Goal: Transaction & Acquisition: Purchase product/service

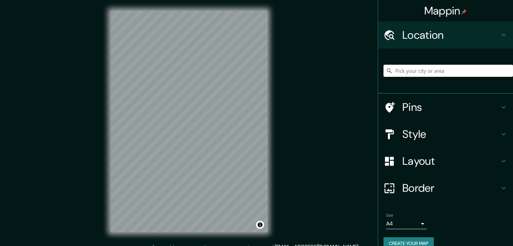
click at [465, 78] on div at bounding box center [447, 71] width 129 height 34
click at [447, 74] on input "Pick your city or area" at bounding box center [447, 71] width 129 height 12
type input "p"
click at [418, 68] on input "Pick your city or area" at bounding box center [447, 71] width 129 height 12
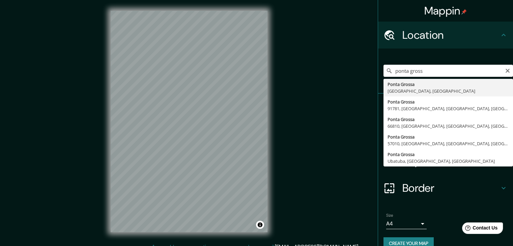
type input "[GEOGRAPHIC_DATA], [GEOGRAPHIC_DATA], [GEOGRAPHIC_DATA]"
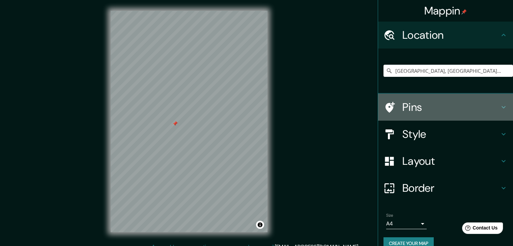
click at [416, 106] on h4 "Pins" at bounding box center [450, 106] width 97 height 13
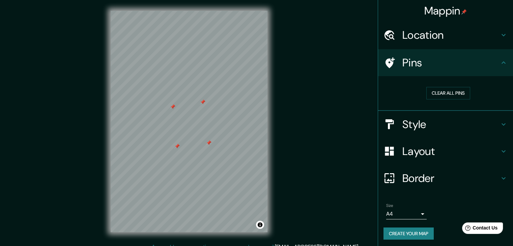
click at [503, 117] on div "Style" at bounding box center [445, 124] width 135 height 27
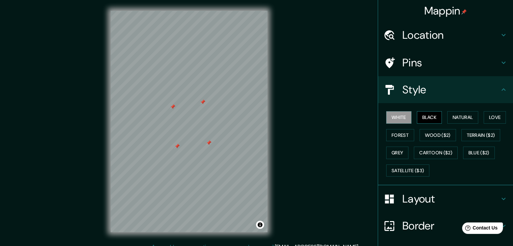
click at [421, 115] on button "Black" at bounding box center [429, 117] width 25 height 12
click at [464, 118] on button "Natural" at bounding box center [462, 117] width 31 height 12
click at [392, 116] on button "White" at bounding box center [398, 117] width 25 height 12
click at [487, 118] on button "Love" at bounding box center [494, 117] width 22 height 12
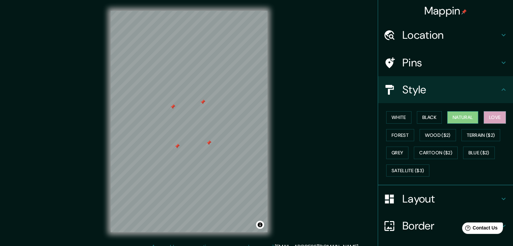
click at [463, 120] on button "Natural" at bounding box center [462, 117] width 31 height 12
click at [400, 119] on button "White" at bounding box center [398, 117] width 25 height 12
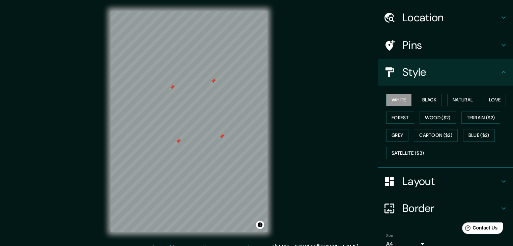
scroll to position [34, 0]
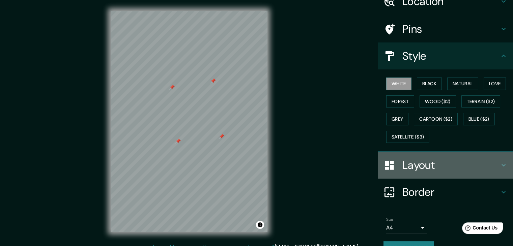
click at [503, 165] on div "Layout" at bounding box center [445, 165] width 135 height 27
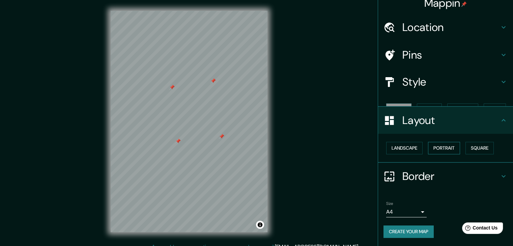
scroll to position [0, 0]
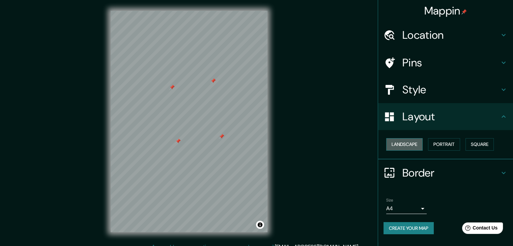
click at [408, 145] on button "Landscape" at bounding box center [404, 144] width 36 height 12
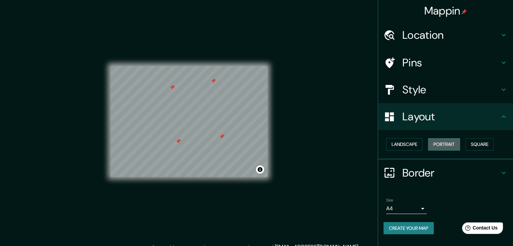
click at [442, 144] on button "Portrait" at bounding box center [444, 144] width 32 height 12
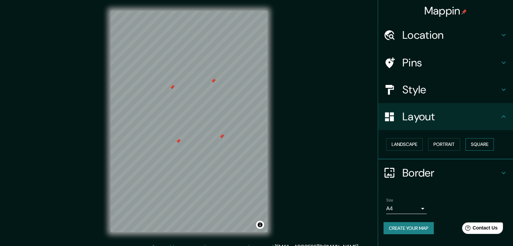
click at [486, 145] on button "Square" at bounding box center [479, 144] width 28 height 12
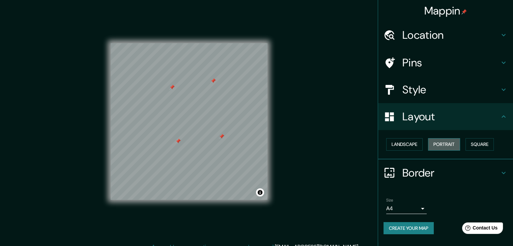
click at [451, 144] on button "Portrait" at bounding box center [444, 144] width 32 height 12
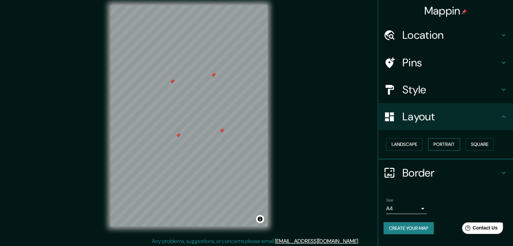
scroll to position [8, 0]
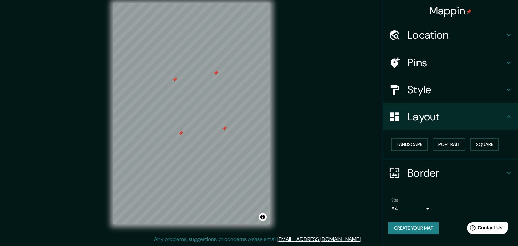
click at [418, 209] on body "Mappin Location [GEOGRAPHIC_DATA], [GEOGRAPHIC_DATA], [GEOGRAPHIC_DATA] Pins St…" at bounding box center [259, 115] width 518 height 246
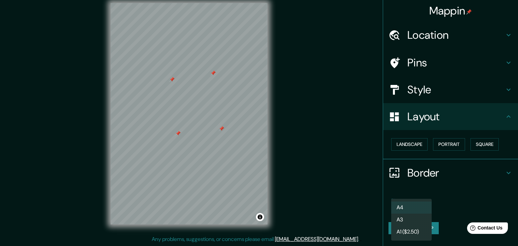
click at [413, 223] on li "A3" at bounding box center [411, 220] width 40 height 12
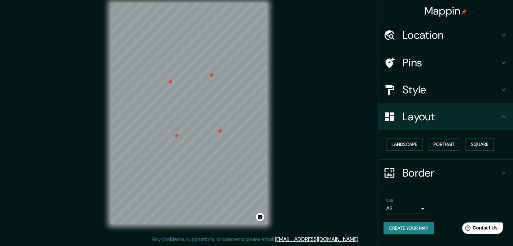
click at [59, 55] on div "Mappin Location [GEOGRAPHIC_DATA], [GEOGRAPHIC_DATA], [GEOGRAPHIC_DATA] Pins St…" at bounding box center [256, 119] width 513 height 254
click at [393, 227] on button "Create your map" at bounding box center [408, 228] width 50 height 12
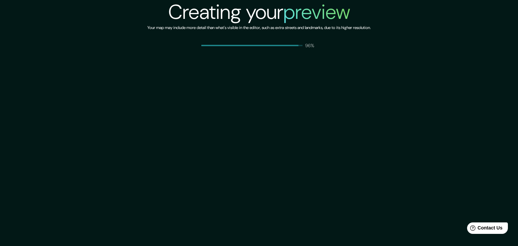
click at [21, 52] on div "Creating your preview Your map may include more detail than what's visible in t…" at bounding box center [259, 123] width 518 height 246
click at [299, 47] on div "96%" at bounding box center [259, 45] width 116 height 7
click at [293, 50] on div "Creating your preview Your map may include more detail than what's visible in t…" at bounding box center [259, 123] width 518 height 246
click at [274, 38] on div "Creating your preview Your map may include more detail than what's visible in t…" at bounding box center [258, 24] width 223 height 49
click at [256, 48] on div "100%" at bounding box center [259, 45] width 116 height 7
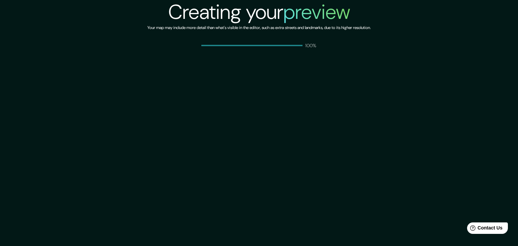
click at [244, 54] on div "Creating your preview Your map may include more detail than what's visible in t…" at bounding box center [259, 123] width 518 height 246
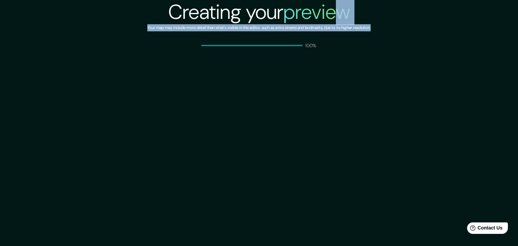
click at [508, 55] on div "Creating your preview Your map may include more detail than what's visible in t…" at bounding box center [259, 123] width 518 height 246
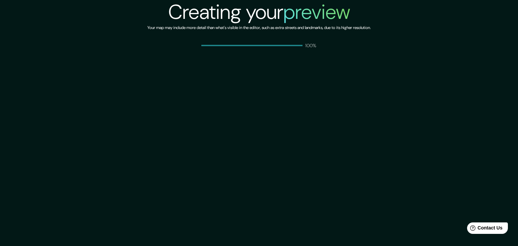
click at [276, 50] on div "Creating your preview Your map may include more detail than what's visible in t…" at bounding box center [259, 123] width 518 height 246
click at [255, 38] on div "Creating your preview Your map may include more detail than what's visible in t…" at bounding box center [258, 24] width 223 height 49
click at [223, 26] on h6 "Your map may include more detail than what's visible in the editor, such as ext…" at bounding box center [258, 27] width 223 height 7
click at [228, 30] on h6 "Your map may include more detail than what's visible in the editor, such as ext…" at bounding box center [258, 27] width 223 height 7
click at [311, 157] on div "Creating your preview Your map may include more detail than what's visible in t…" at bounding box center [259, 123] width 518 height 246
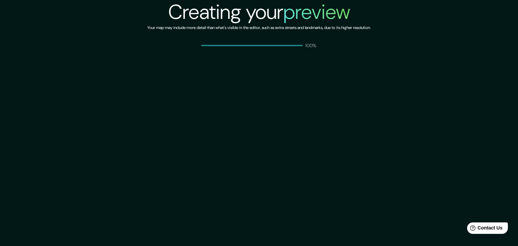
click at [296, 128] on div "Creating your preview Your map may include more detail than what's visible in t…" at bounding box center [259, 123] width 518 height 246
click at [298, 46] on span at bounding box center [251, 45] width 101 height 1
drag, startPoint x: 298, startPoint y: 46, endPoint x: 166, endPoint y: 128, distance: 155.8
click at [295, 49] on div "Creating your preview Your map may include more detail than what's visible in t…" at bounding box center [259, 123] width 518 height 246
